Goal: Information Seeking & Learning: Learn about a topic

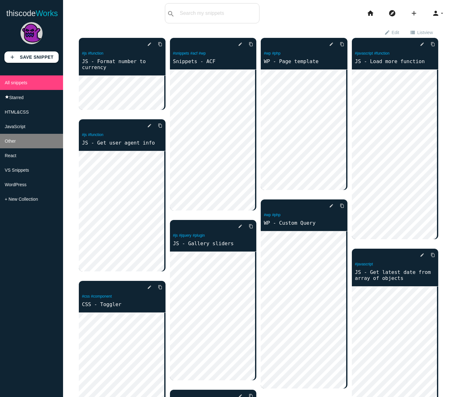
click at [28, 146] on li "Other" at bounding box center [31, 141] width 63 height 15
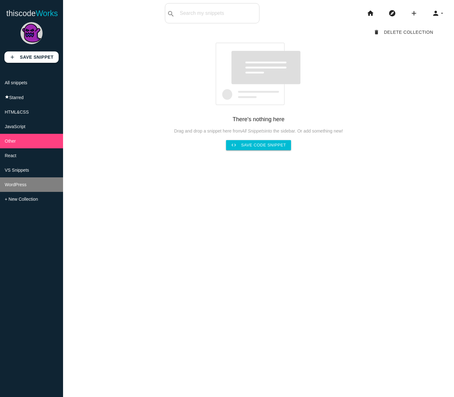
click at [25, 182] on li "WordPress" at bounding box center [31, 184] width 63 height 15
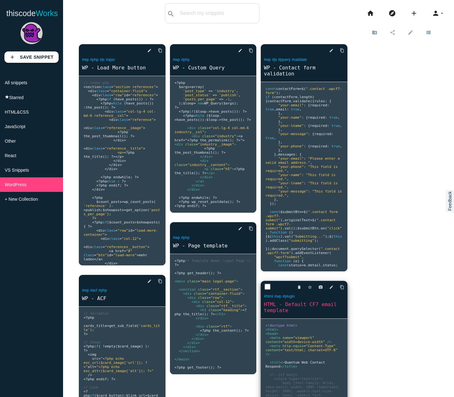
click at [284, 305] on link "HTML - Default CF7 email template" at bounding box center [304, 307] width 87 height 13
